Goal: Communication & Community: Participate in discussion

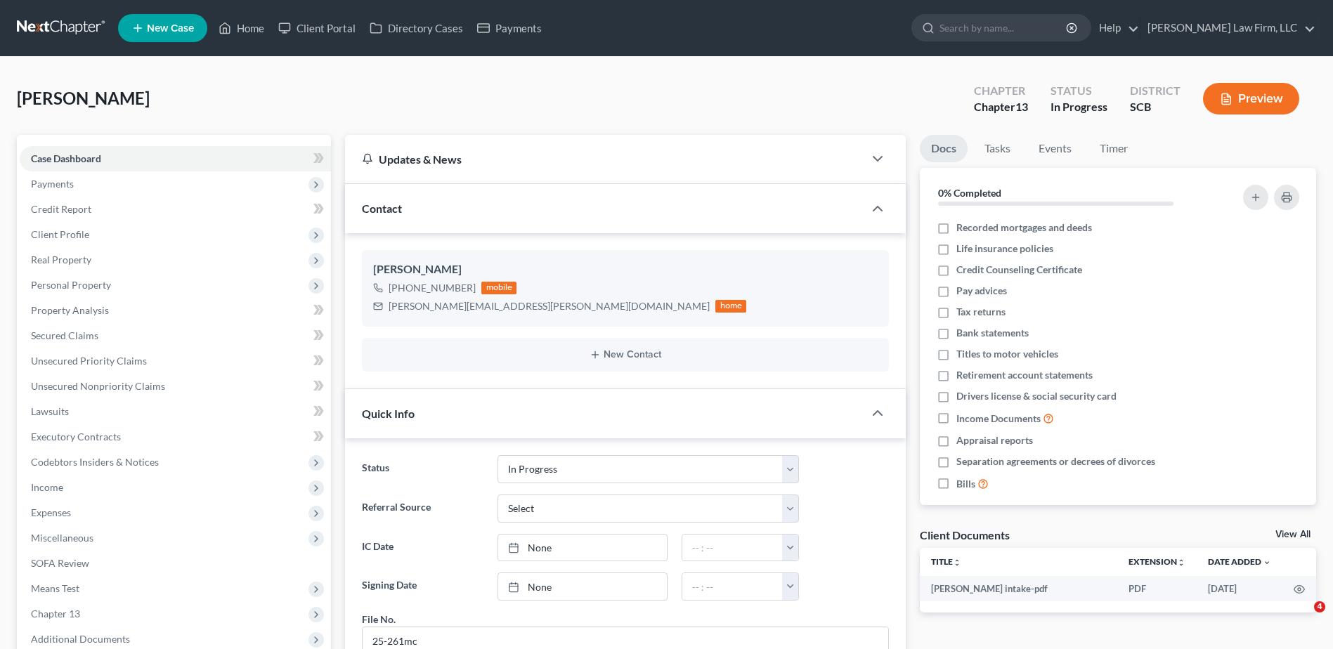
select select "3"
click at [72, 179] on span "Payments" at bounding box center [52, 184] width 43 height 12
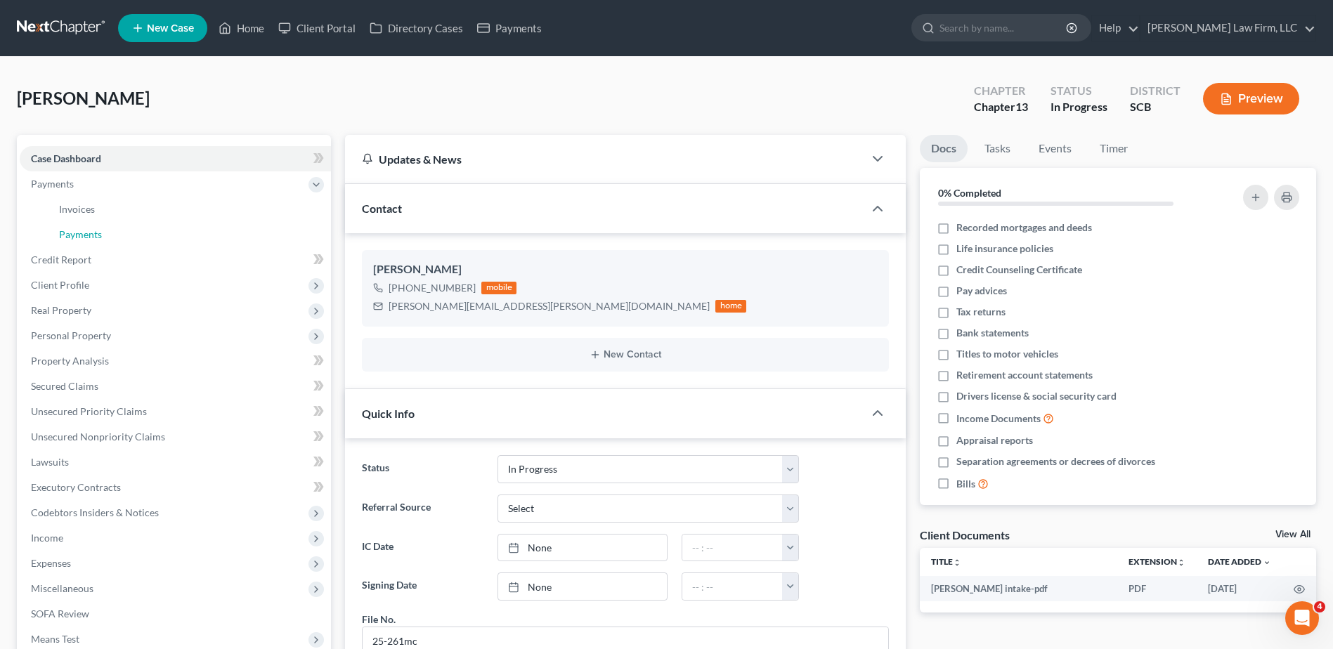
click at [94, 226] on link "Payments" at bounding box center [189, 234] width 283 height 25
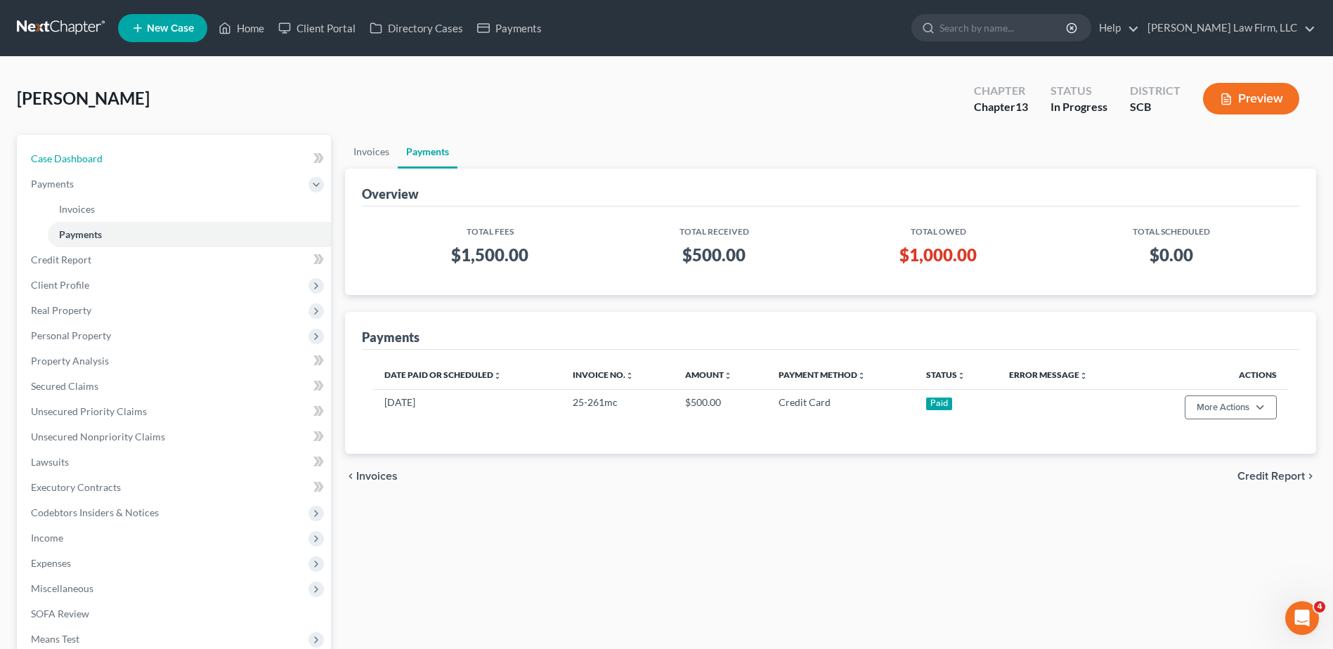
drag, startPoint x: 163, startPoint y: 159, endPoint x: 247, endPoint y: 109, distance: 98.0
click at [163, 159] on link "Case Dashboard" at bounding box center [175, 158] width 311 height 25
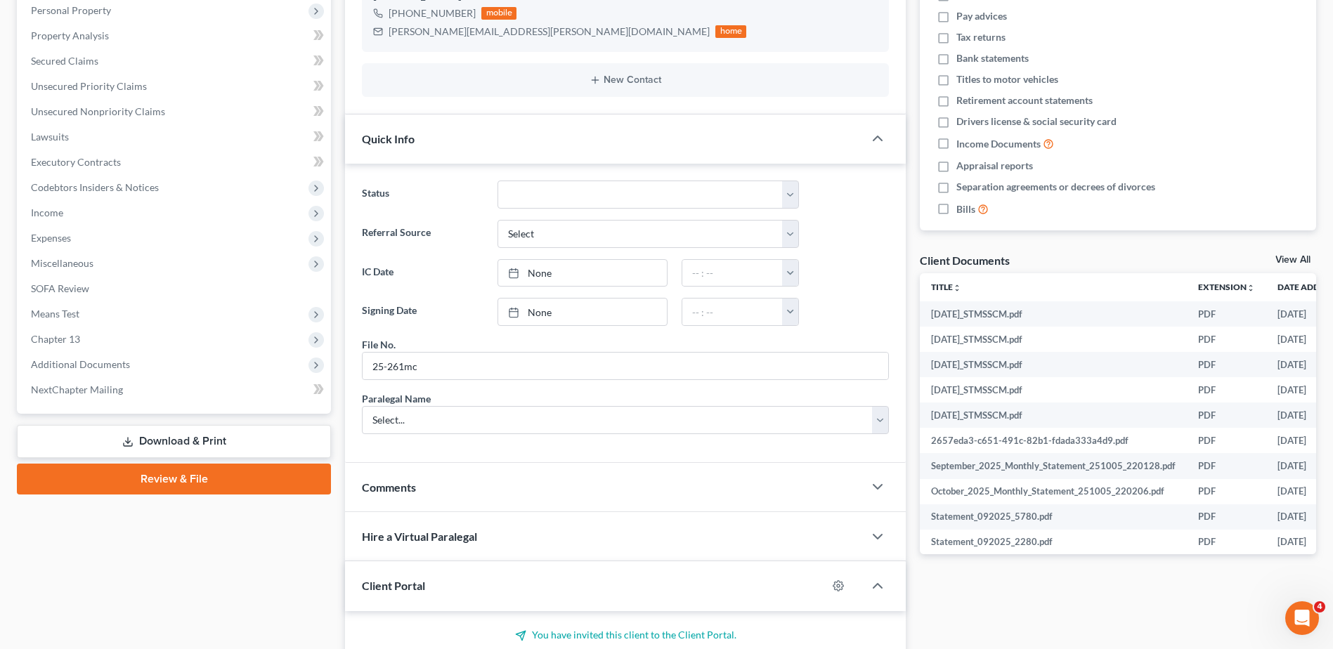
scroll to position [427, 0]
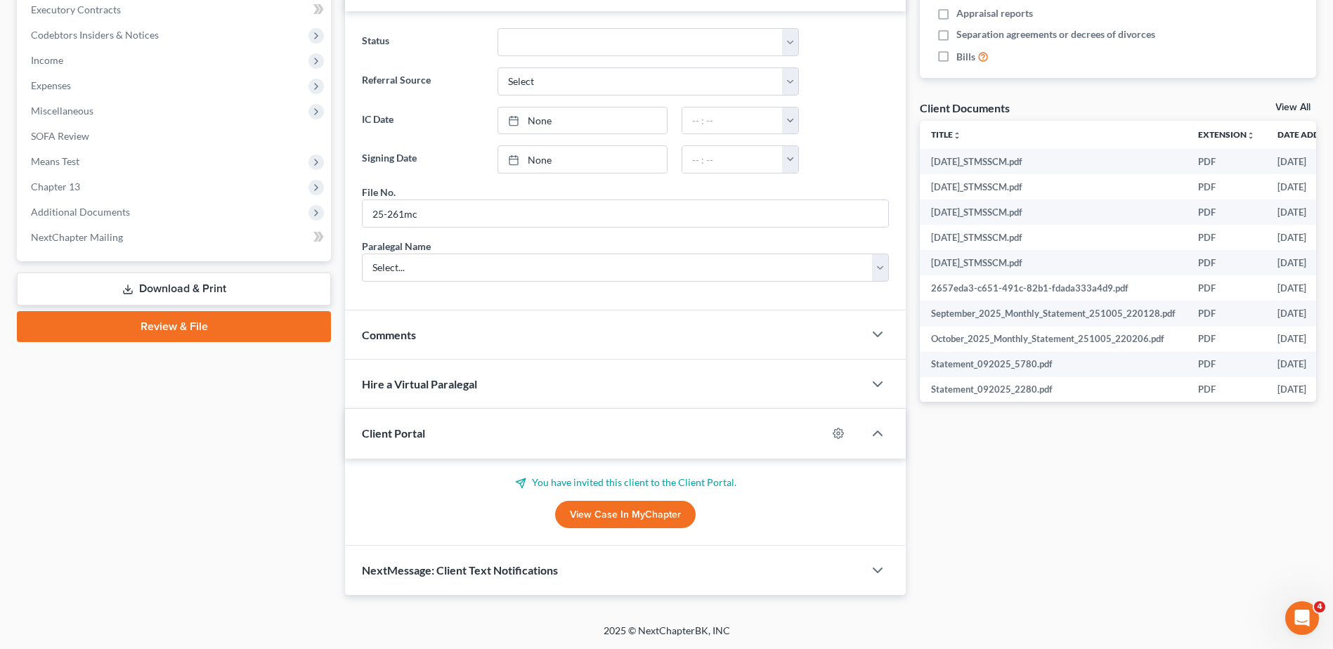
click at [499, 351] on div "Comments" at bounding box center [604, 335] width 518 height 48
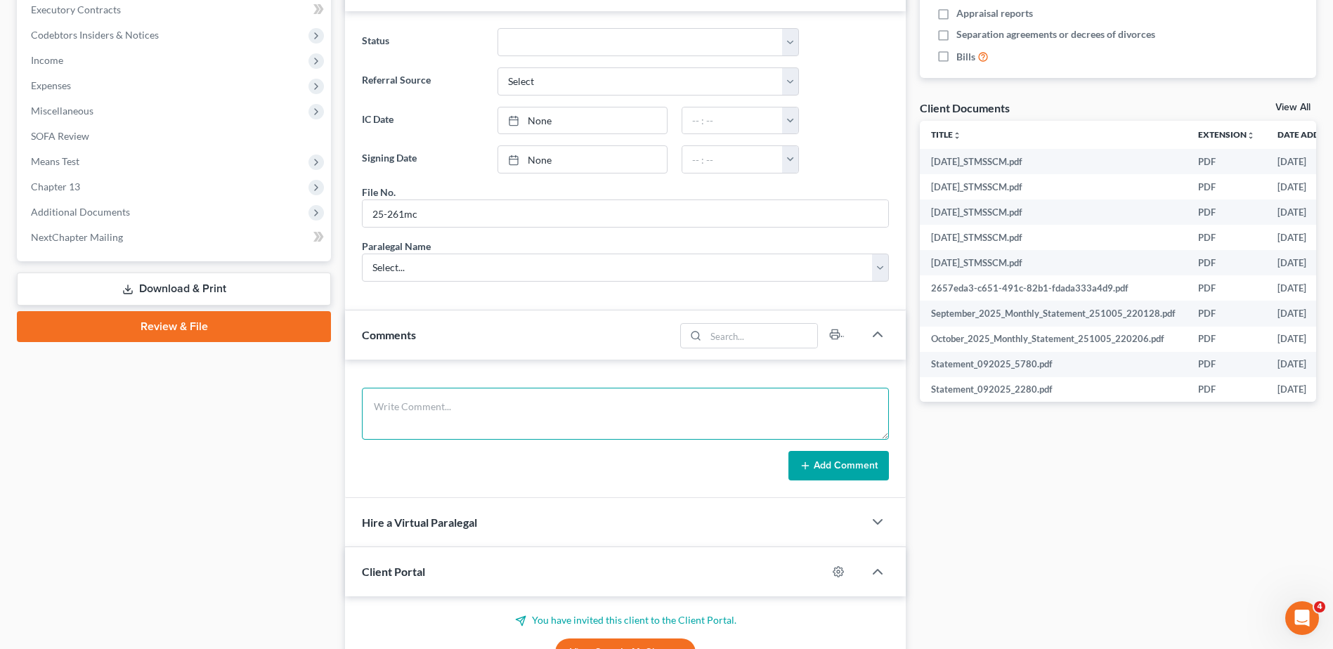
click at [508, 433] on textarea at bounding box center [625, 414] width 527 height 52
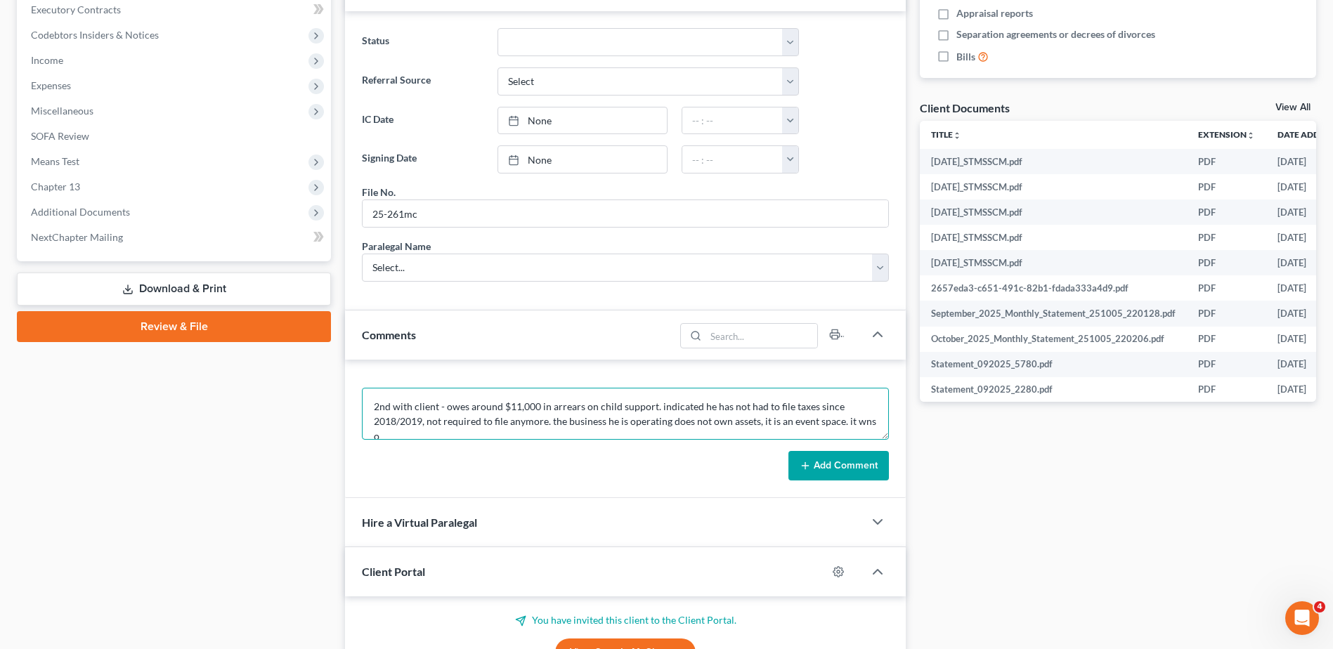
scroll to position [4, 0]
drag, startPoint x: 758, startPoint y: 419, endPoint x: 727, endPoint y: 420, distance: 30.9
click at [727, 420] on textarea "2nd with client - owes around $11,000 in arrears on child support. indicated he…" at bounding box center [625, 414] width 527 height 52
click at [540, 427] on textarea "2nd with client - owes around $11,000 in arrears on child support. indicated he…" at bounding box center [625, 414] width 527 height 52
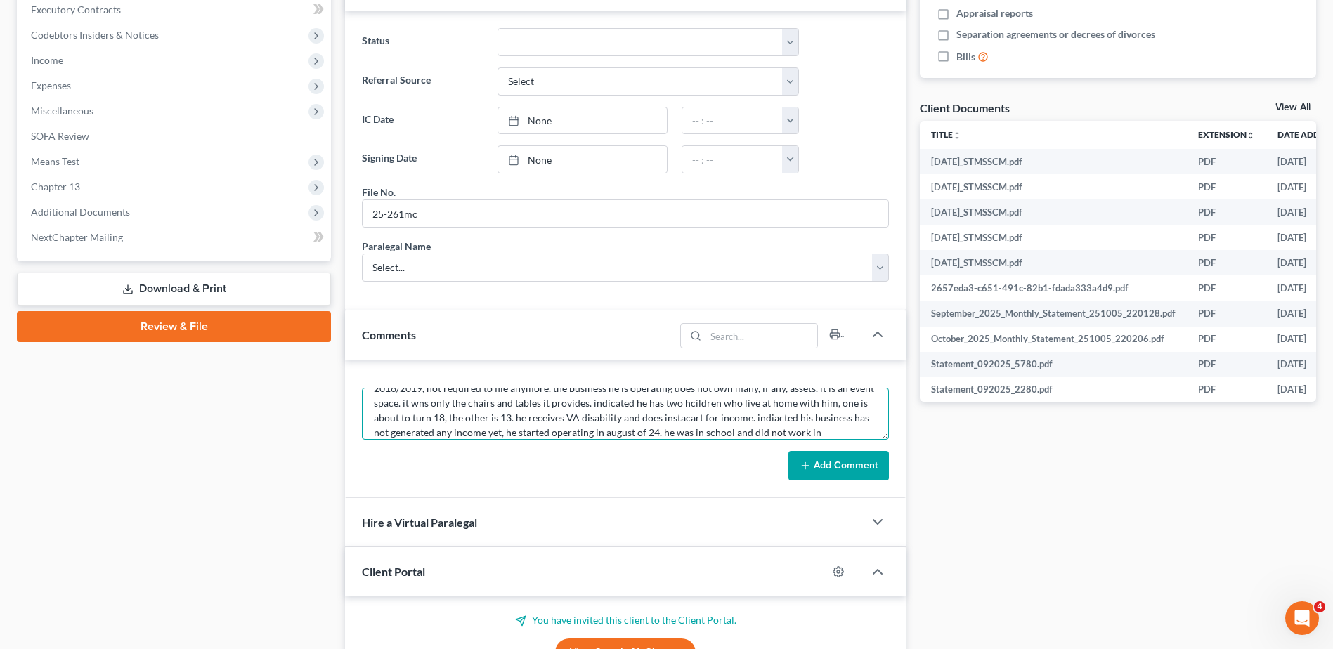
scroll to position [48, 0]
type textarea "2nd with client - owes around $11,000 in arrears on child support. indicated he…"
click at [861, 465] on button "Add Comment" at bounding box center [838, 466] width 100 height 30
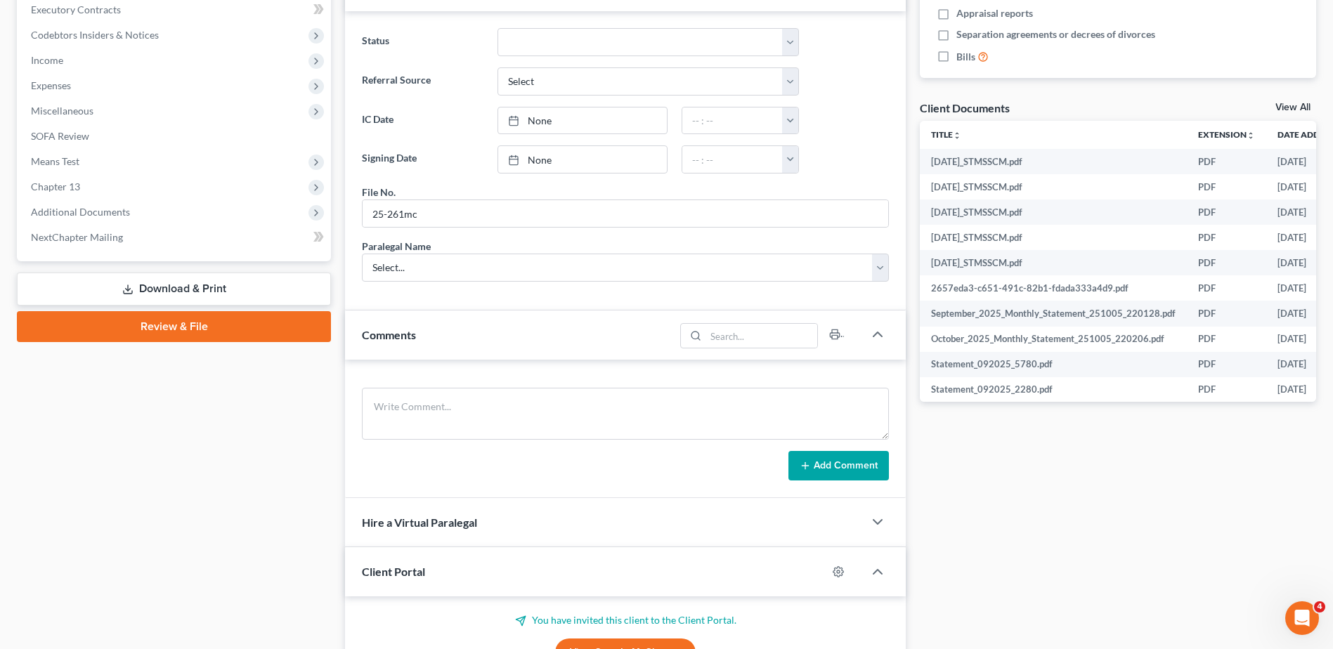
scroll to position [0, 0]
